Goal: Transaction & Acquisition: Obtain resource

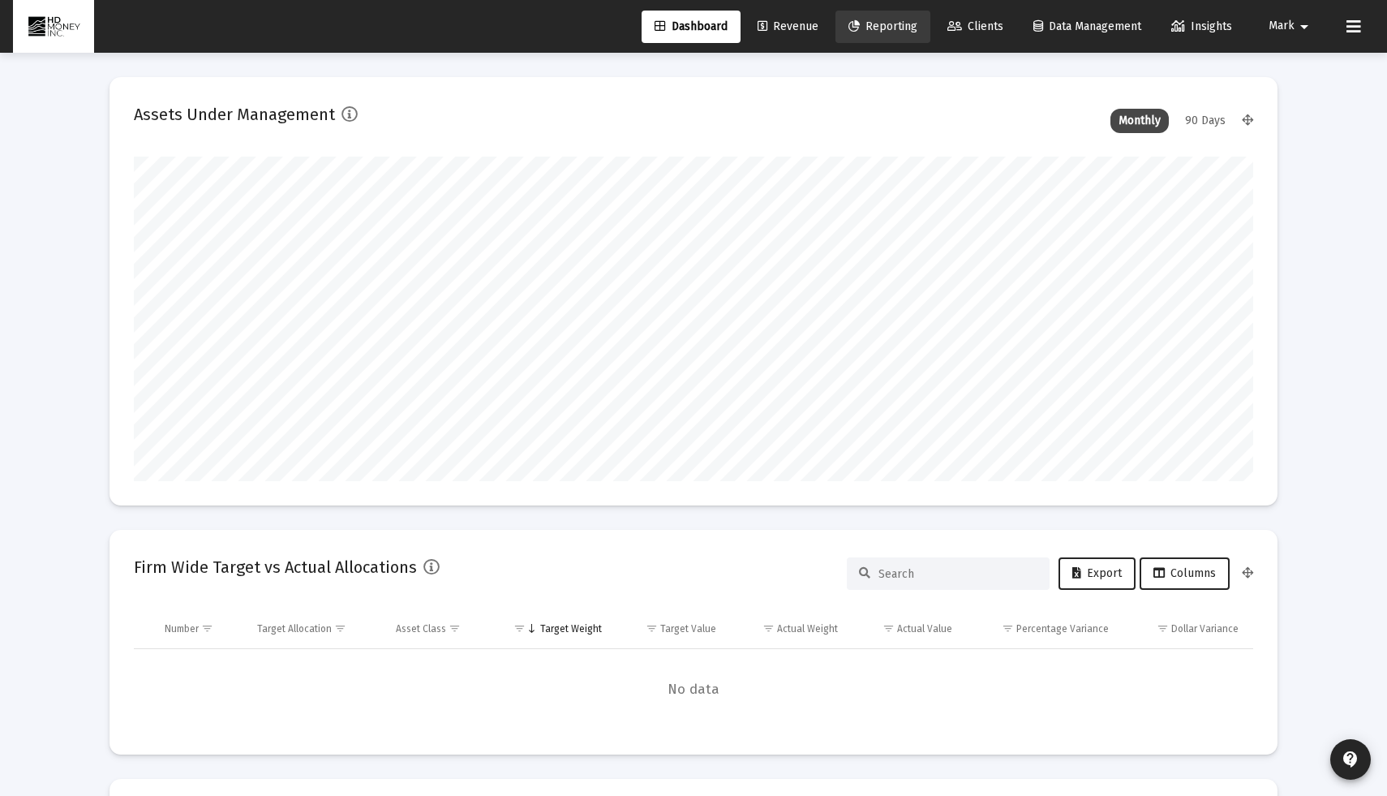
click at [883, 32] on link "Reporting" at bounding box center [882, 27] width 95 height 32
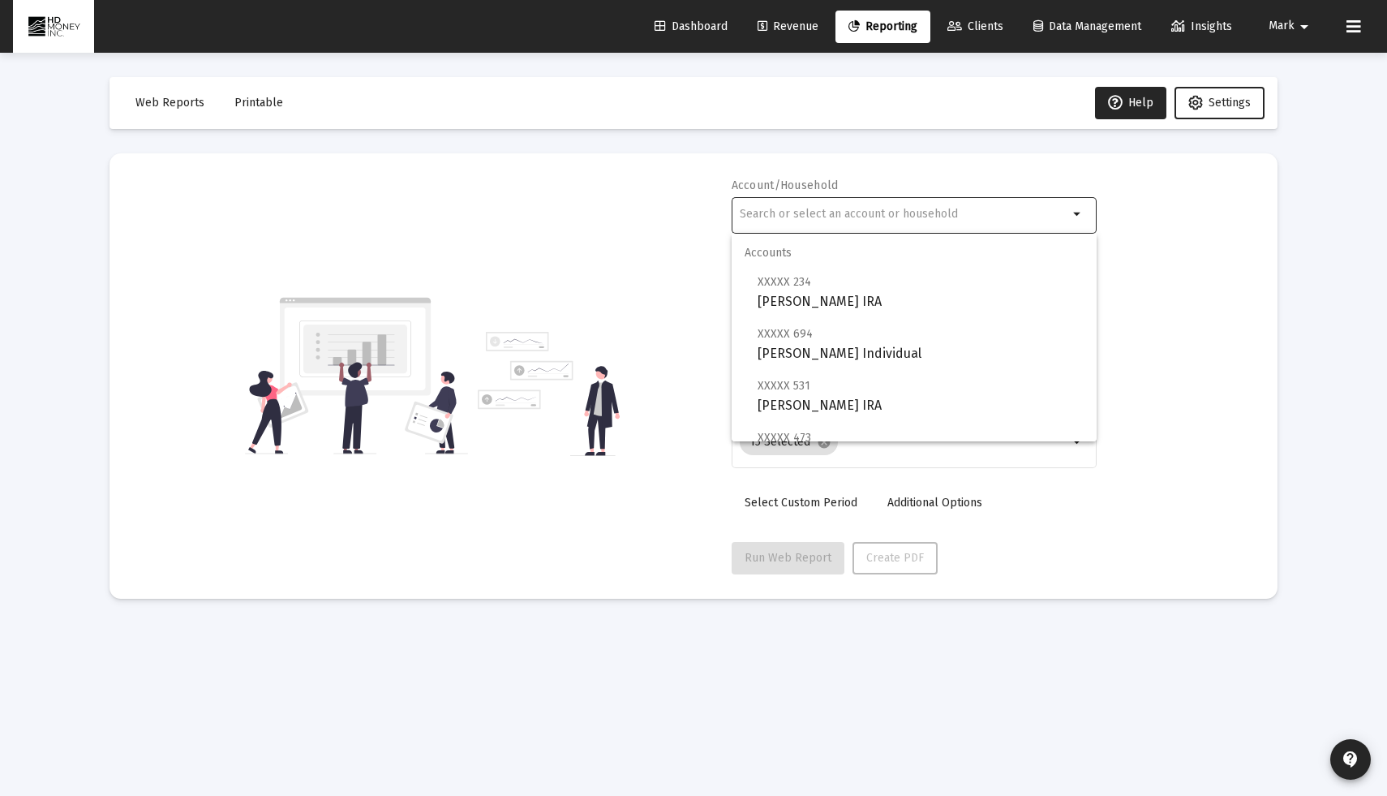
click at [857, 214] on input "text" at bounding box center [904, 214] width 329 height 13
type input "b"
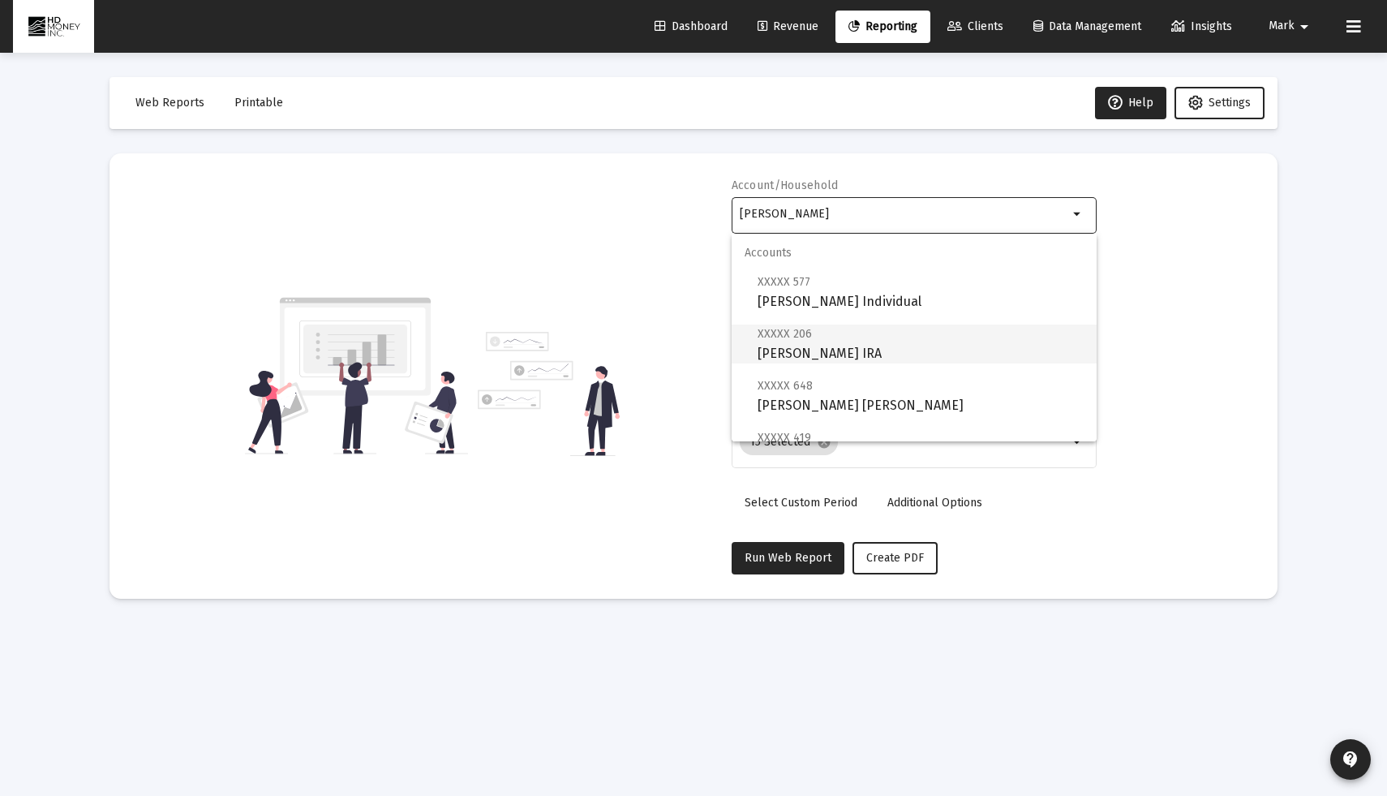
scroll to position [169, 0]
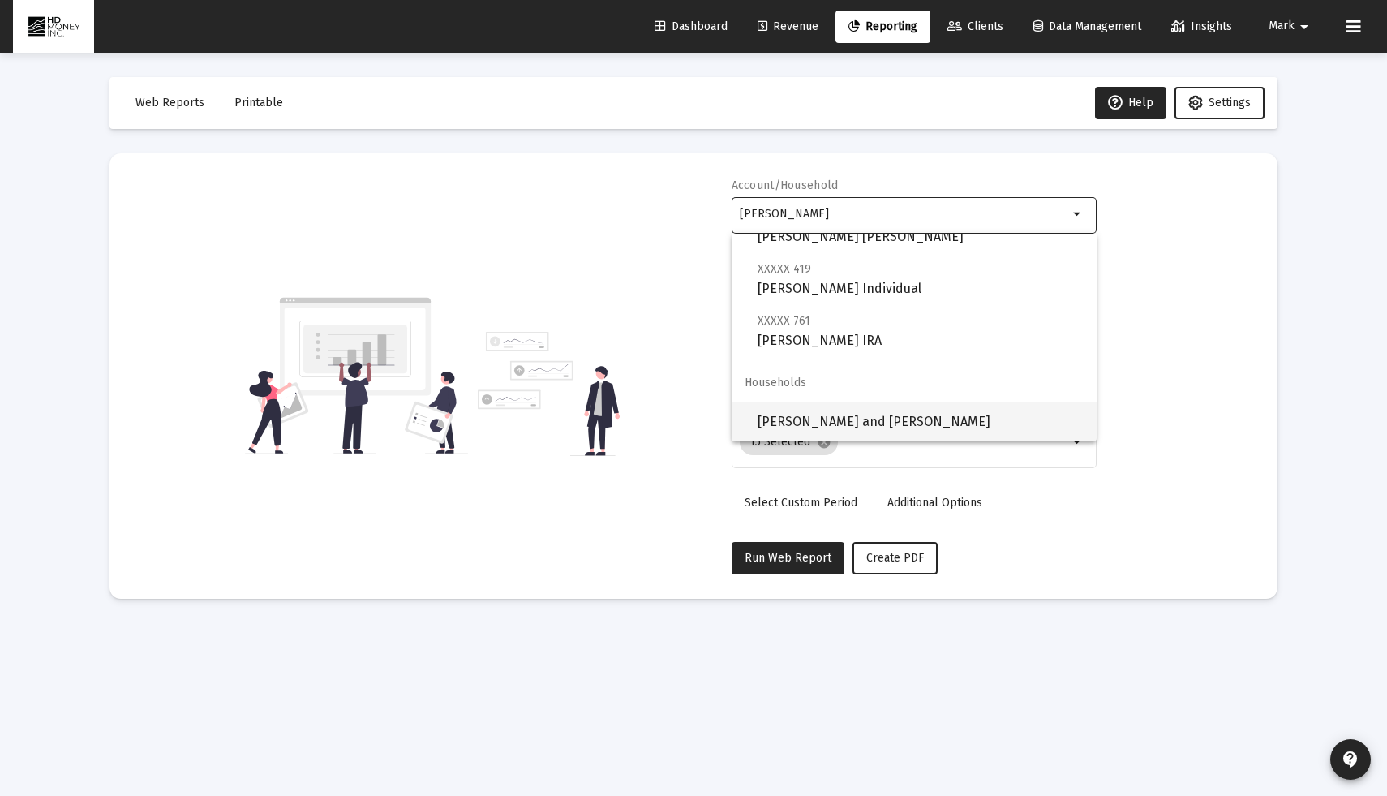
click at [832, 427] on span "[PERSON_NAME] and [PERSON_NAME]" at bounding box center [921, 421] width 326 height 39
type input "[PERSON_NAME] and [PERSON_NAME]"
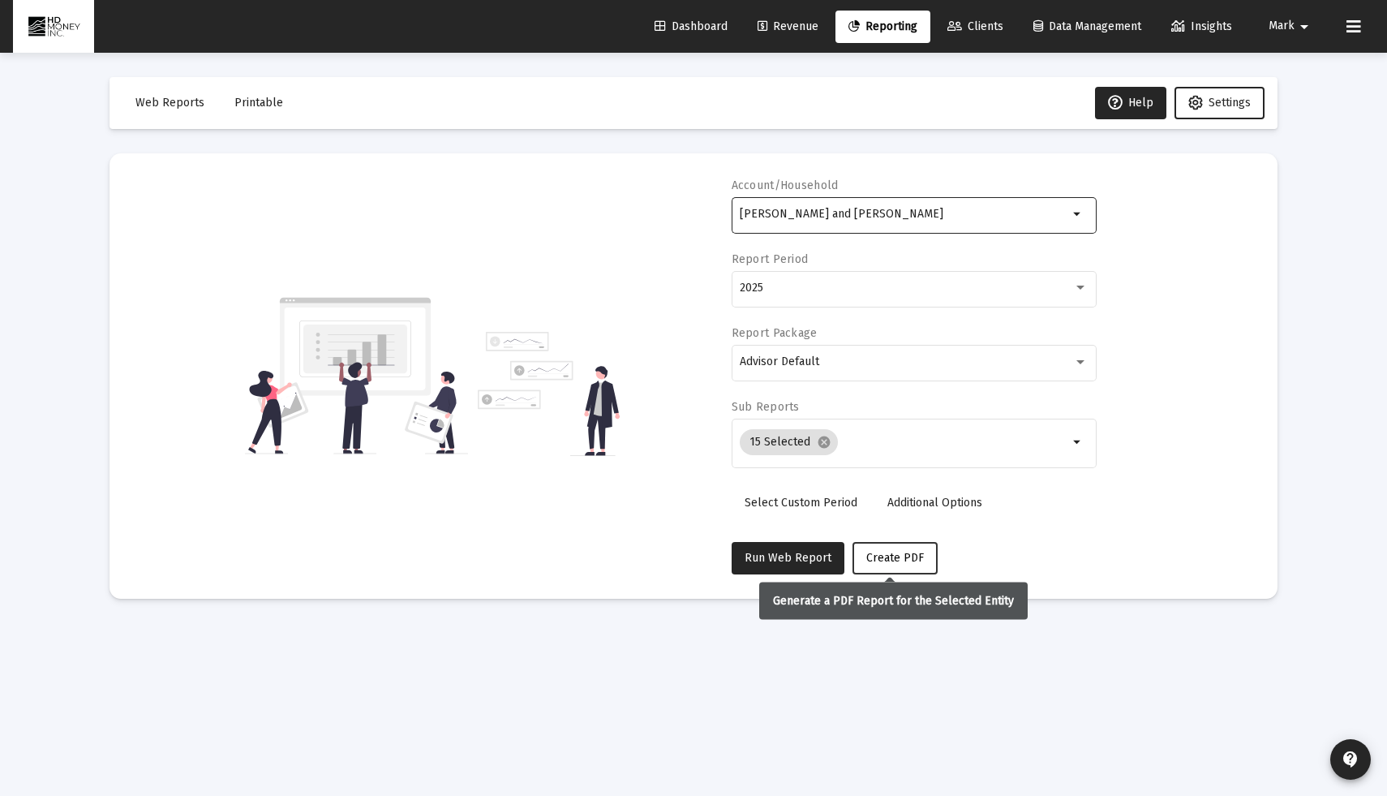
click at [886, 565] on button "Create PDF" at bounding box center [894, 558] width 85 height 32
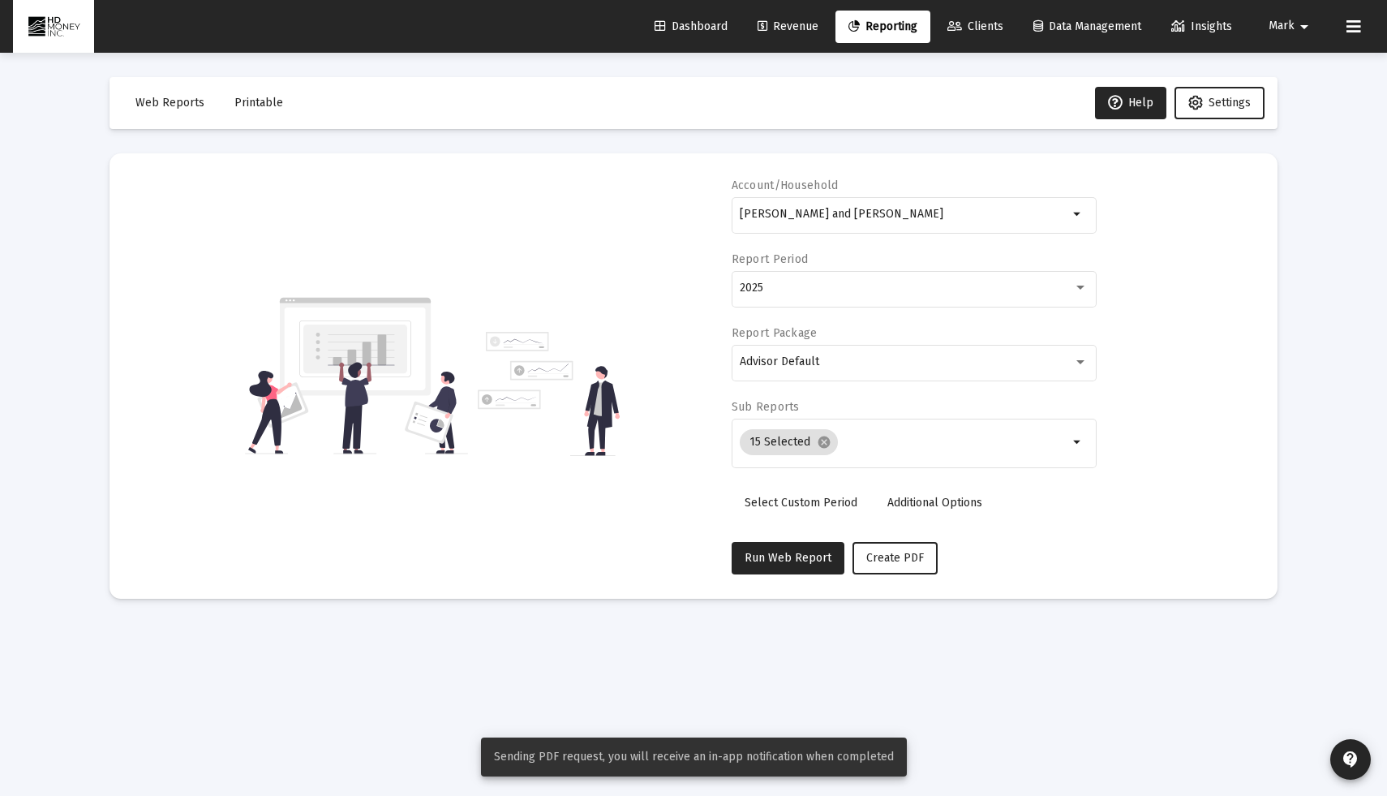
click at [261, 107] on span "Printable" at bounding box center [258, 103] width 49 height 14
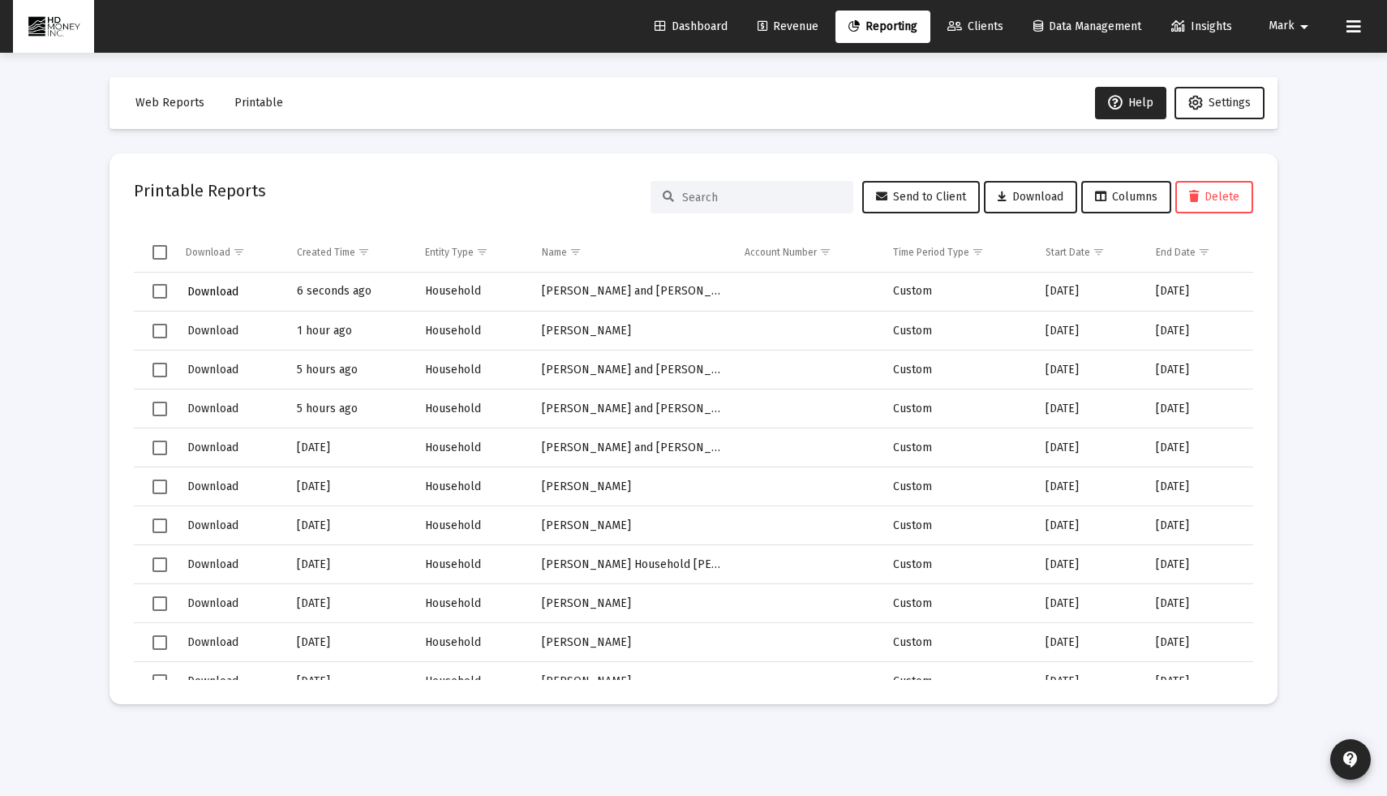
click at [219, 303] on button "Download" at bounding box center [213, 292] width 54 height 24
